Goal: Task Accomplishment & Management: Manage account settings

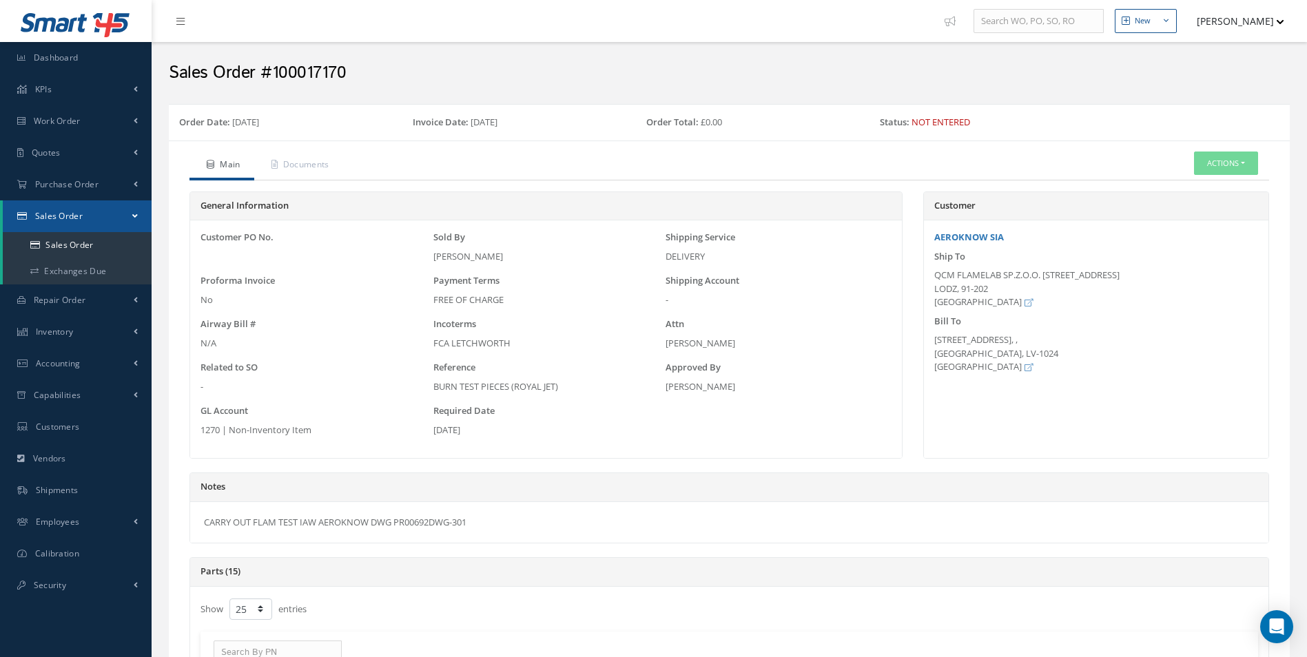
select select "25"
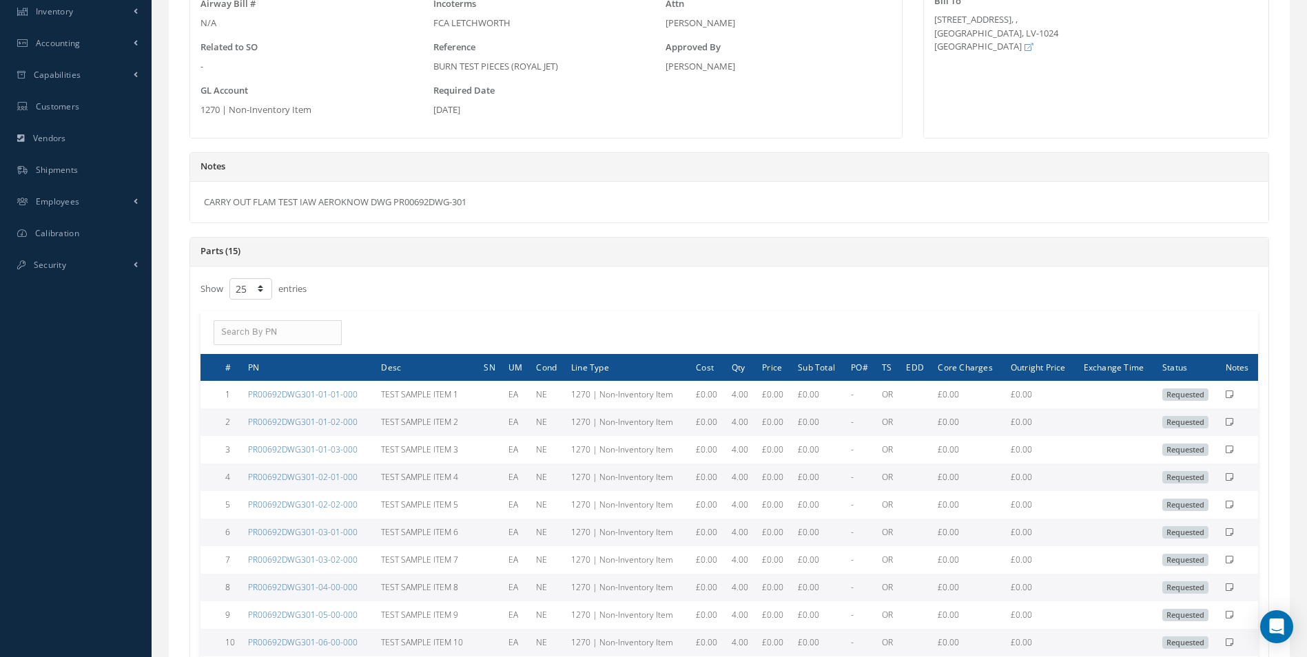
scroll to position [344, 0]
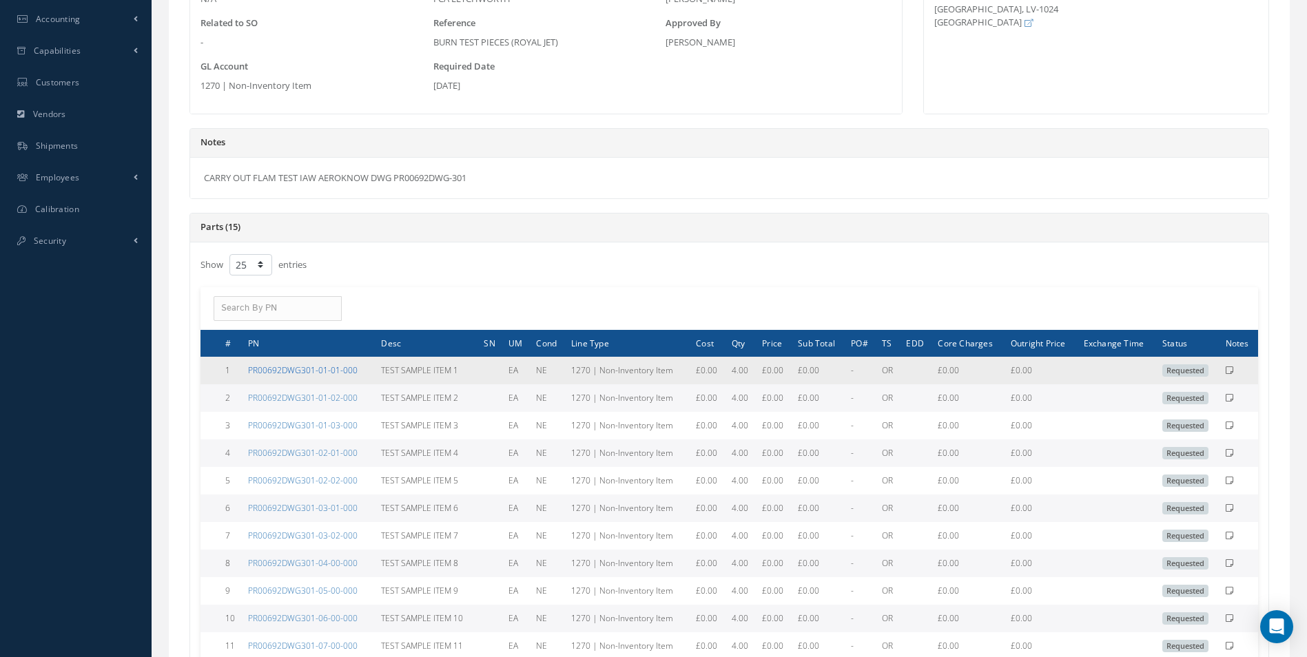
click at [309, 370] on link "PR00692DWG301-01-01-000" at bounding box center [303, 370] width 110 height 12
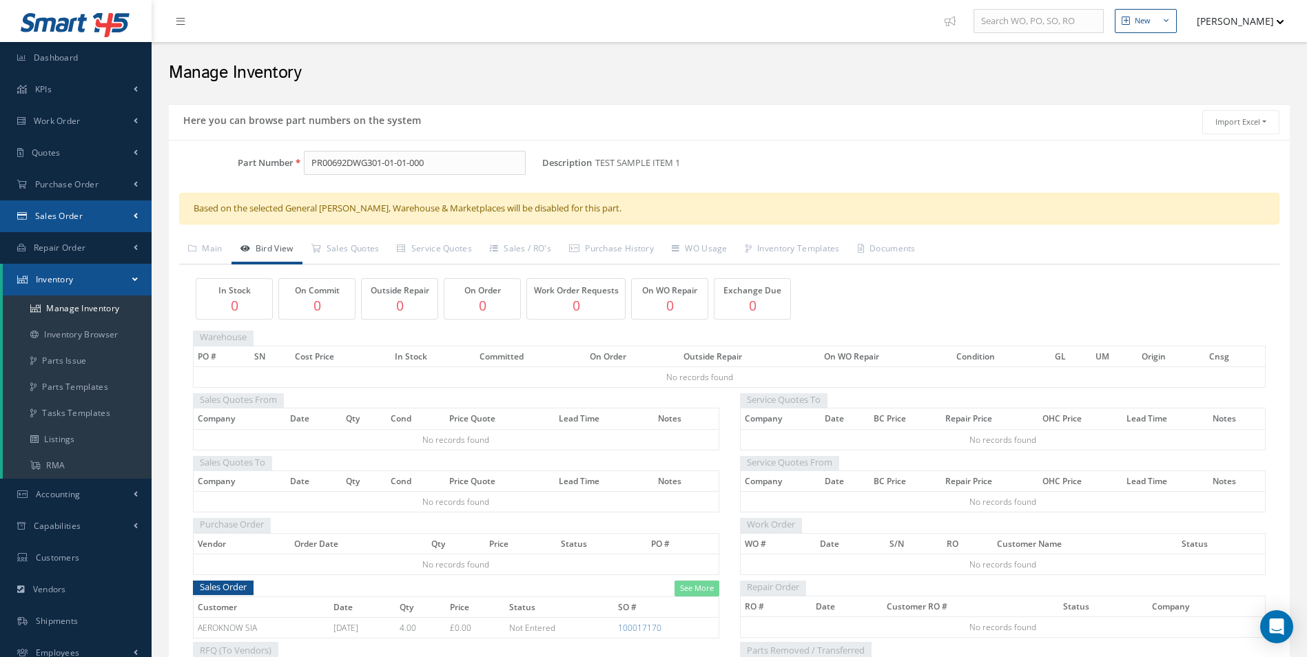
click at [53, 208] on link "Sales Order" at bounding box center [76, 216] width 152 height 32
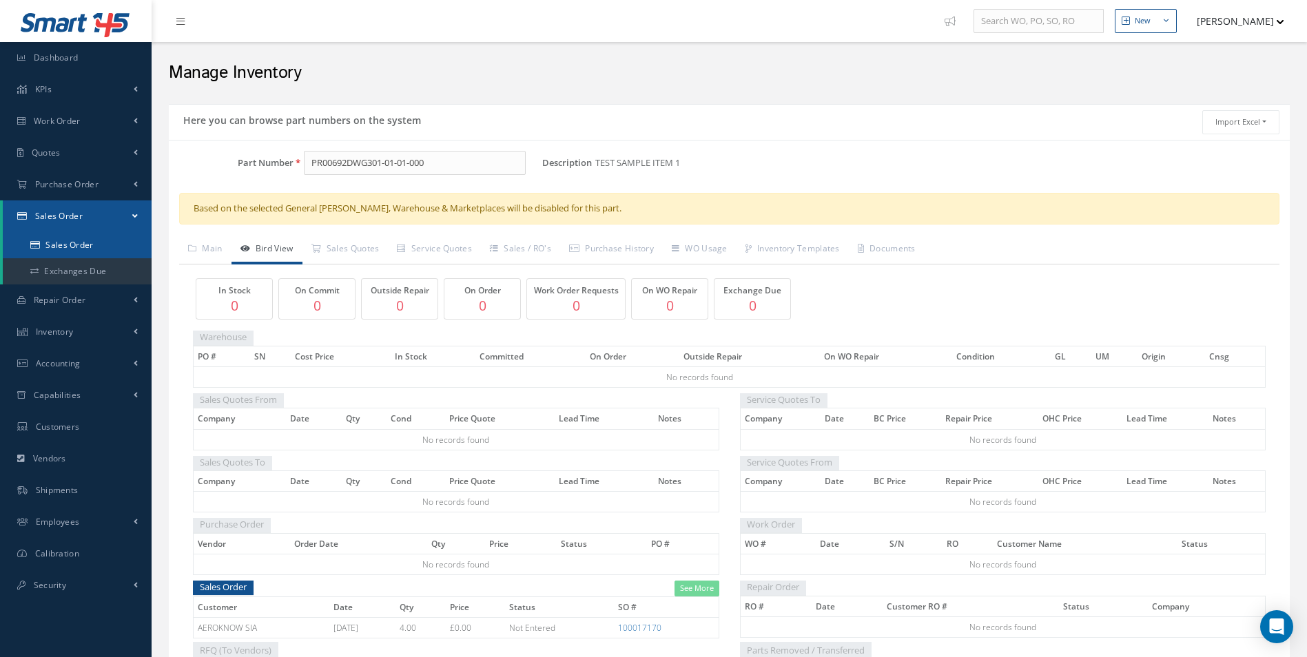
click at [59, 242] on link "Sales Order" at bounding box center [77, 245] width 149 height 26
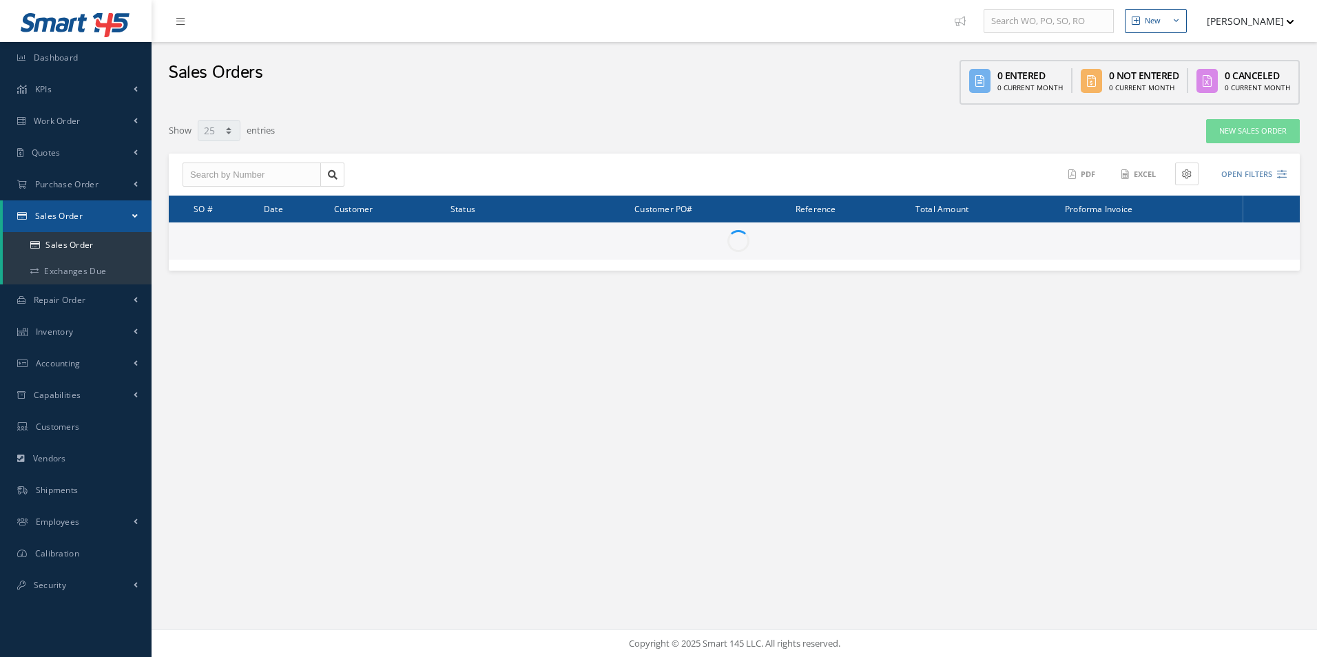
select select "25"
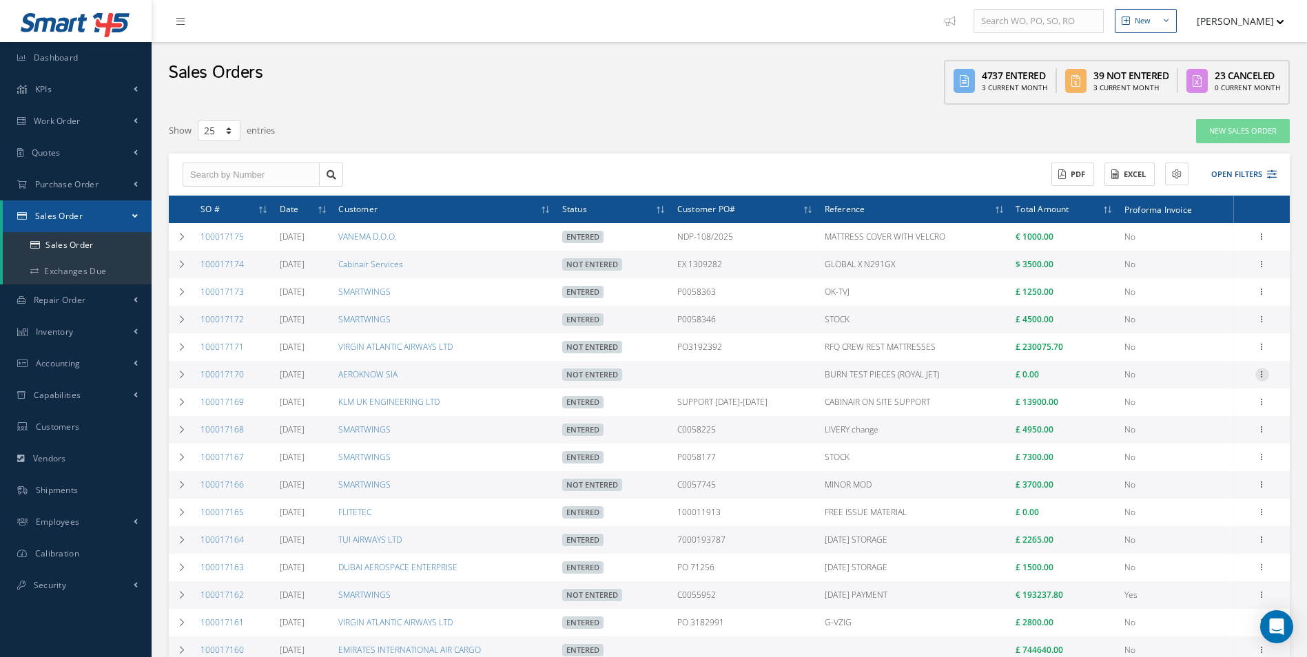
click at [1263, 375] on icon at bounding box center [1262, 373] width 14 height 11
click at [1214, 450] on link "Documents" at bounding box center [1198, 455] width 109 height 18
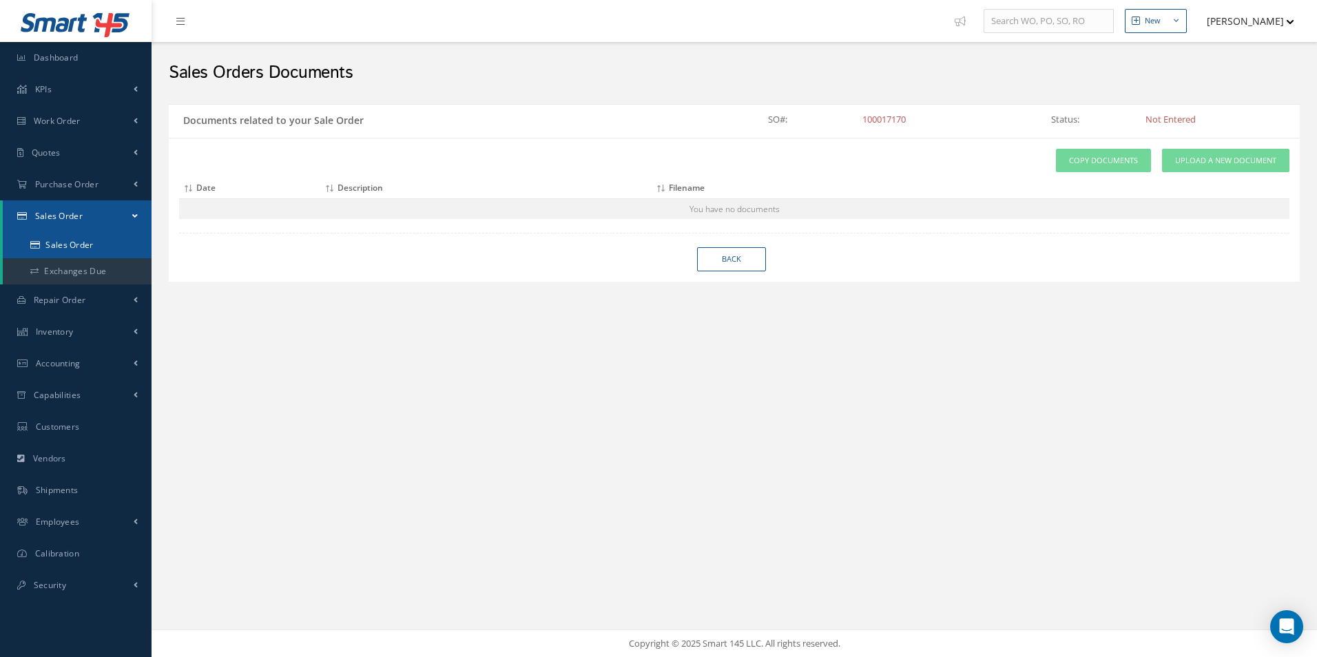
click at [84, 245] on link "Sales Order" at bounding box center [77, 245] width 149 height 26
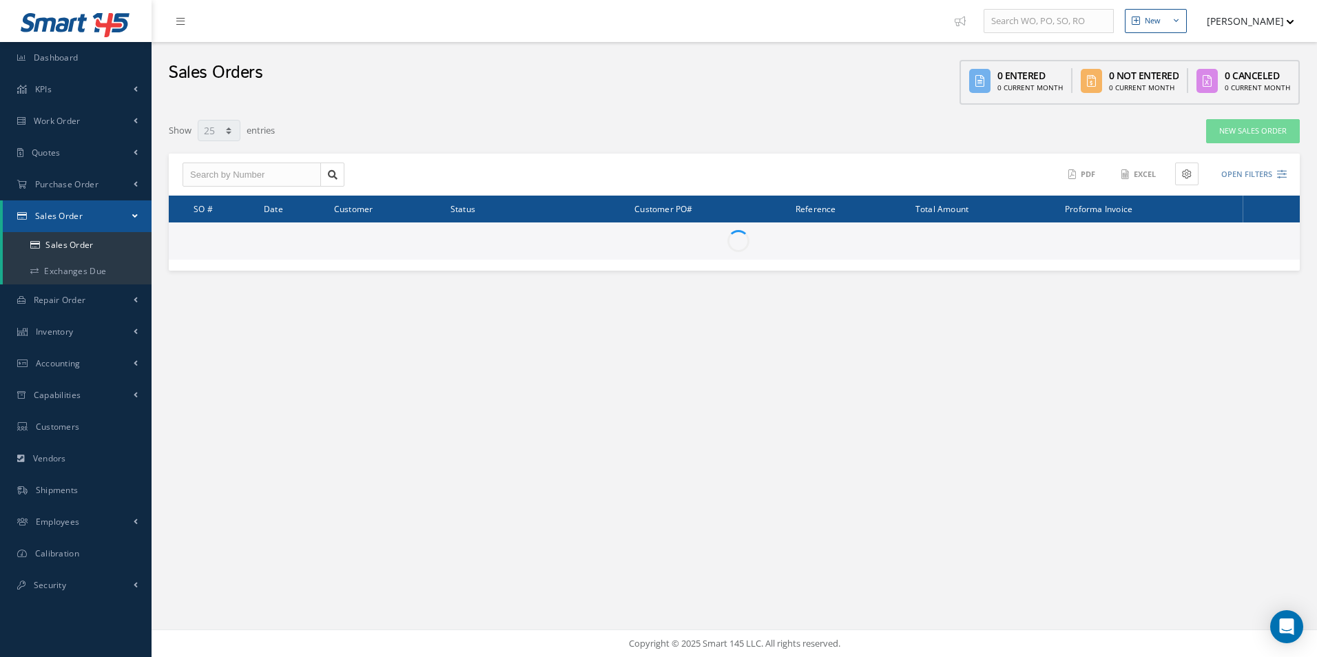
select select "25"
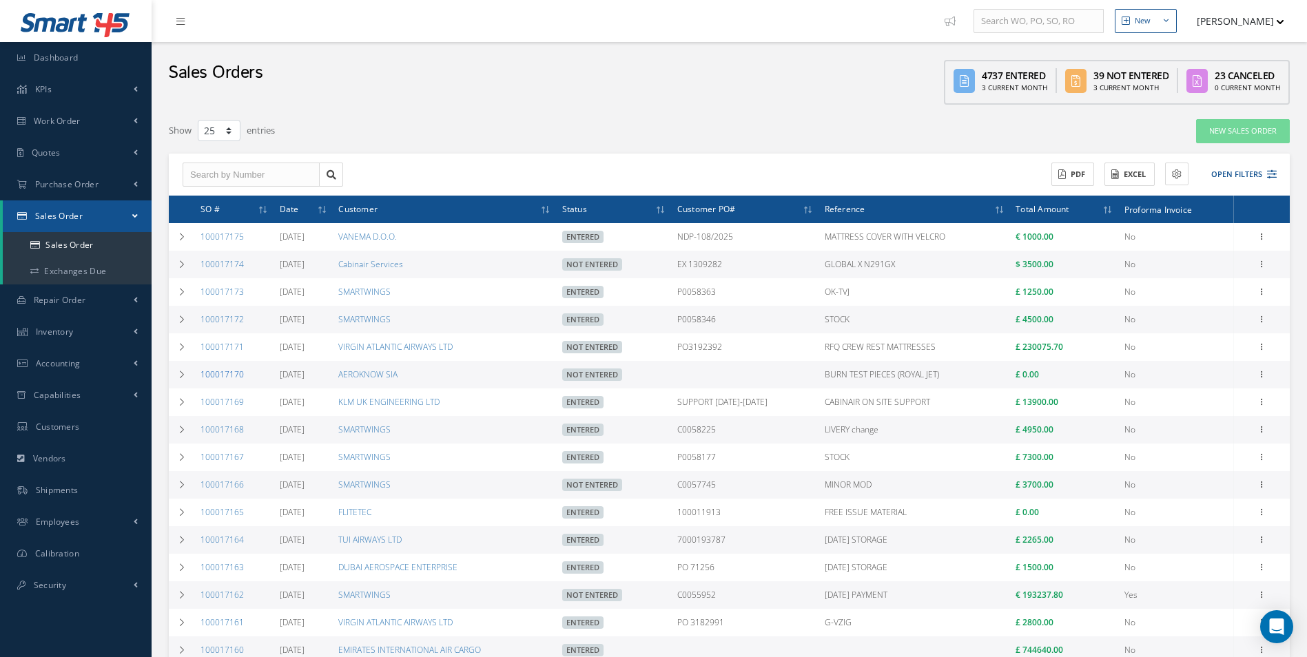
click at [231, 372] on link "100017170" at bounding box center [221, 374] width 43 height 12
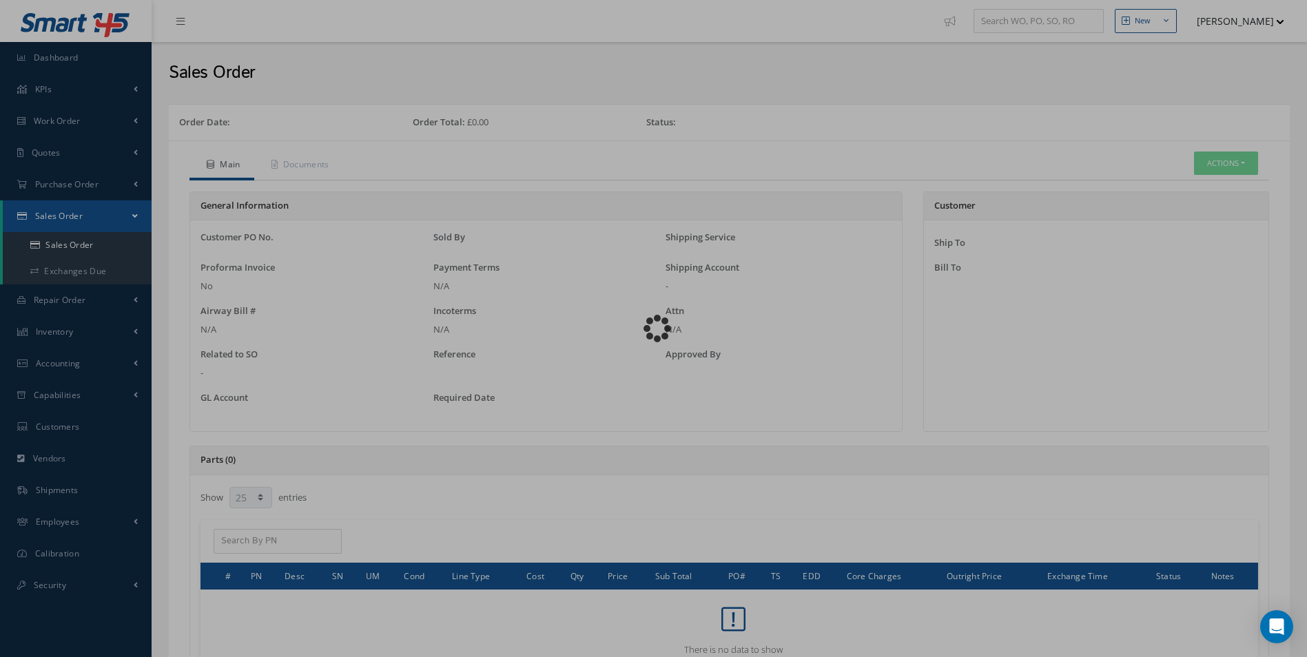
select select "25"
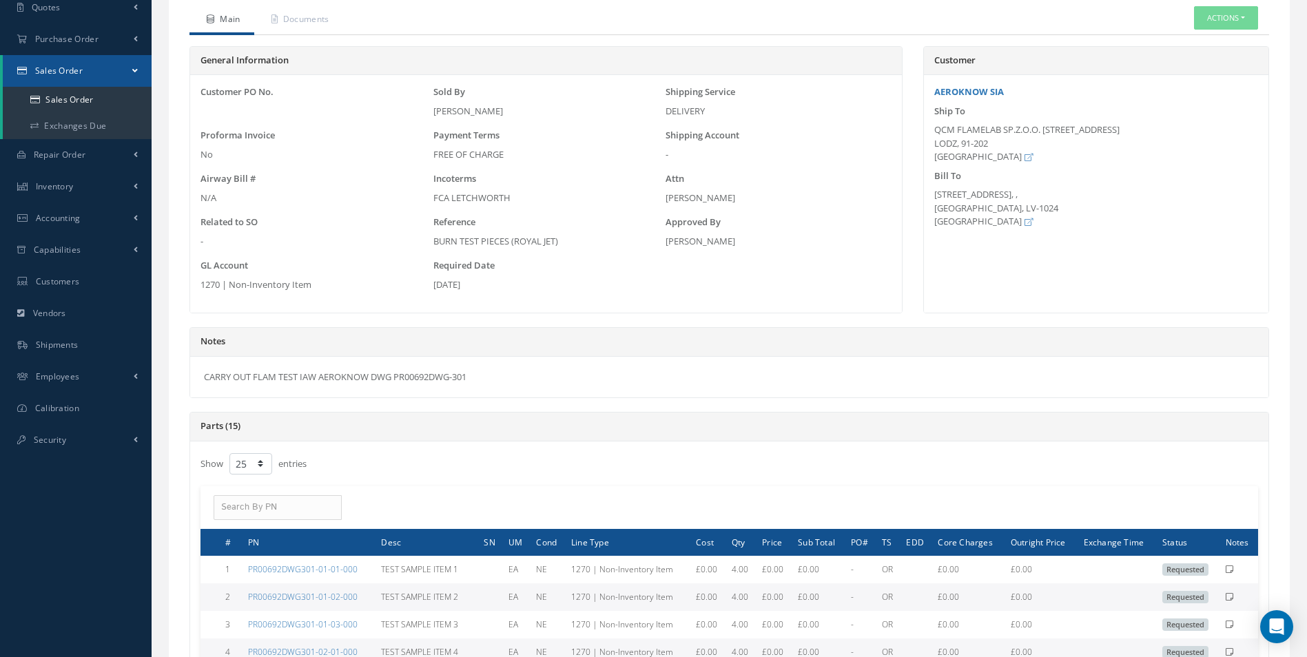
scroll to position [138, 0]
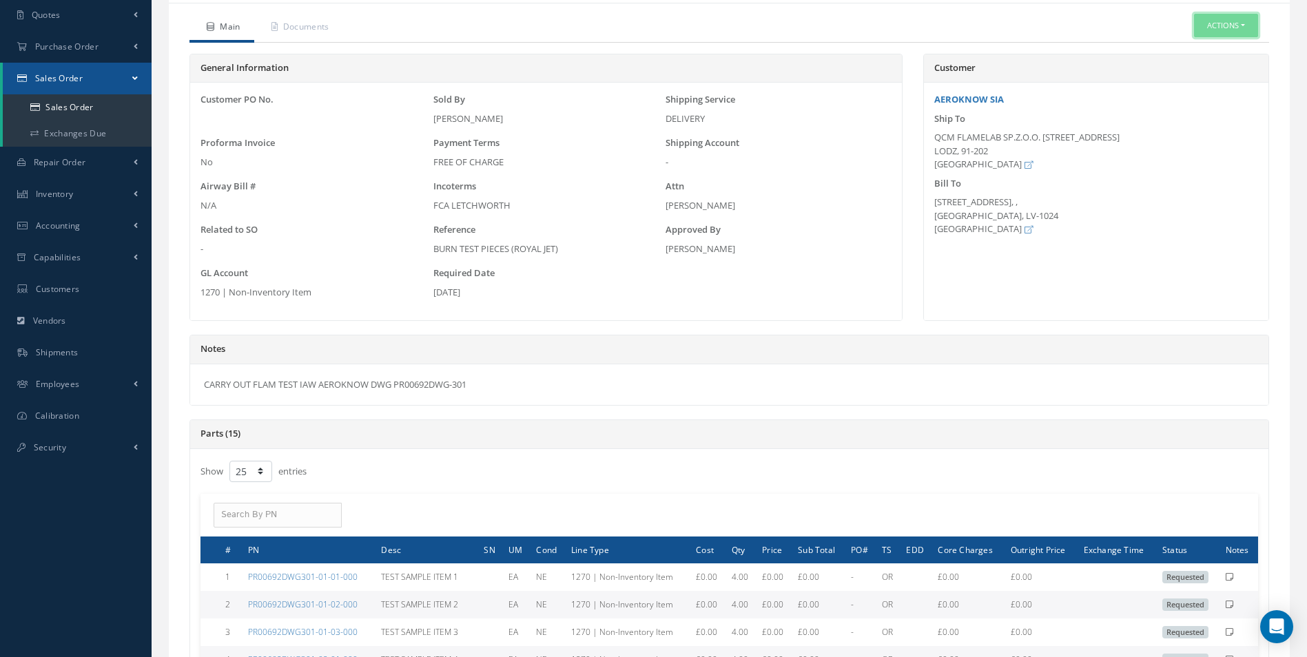
click at [1226, 26] on button "Actions" at bounding box center [1226, 26] width 64 height 24
click at [1183, 70] on link "Edit" at bounding box center [1204, 68] width 110 height 19
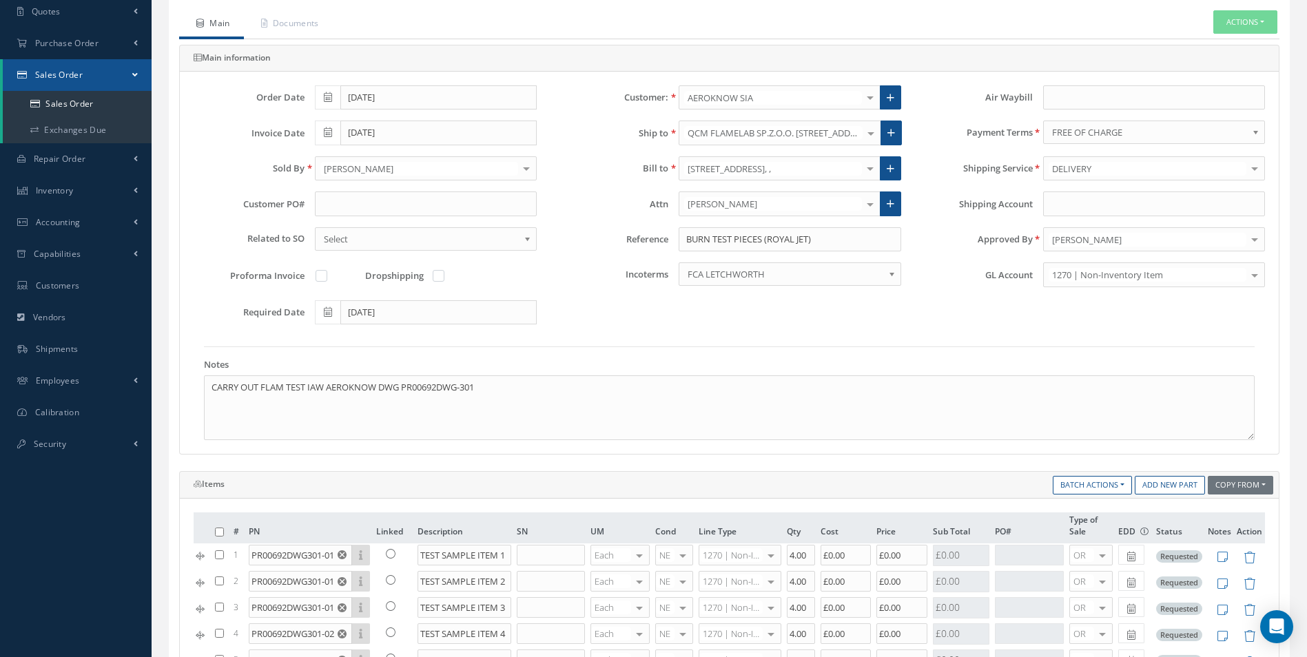
scroll to position [138, 0]
